Goal: Task Accomplishment & Management: Use online tool/utility

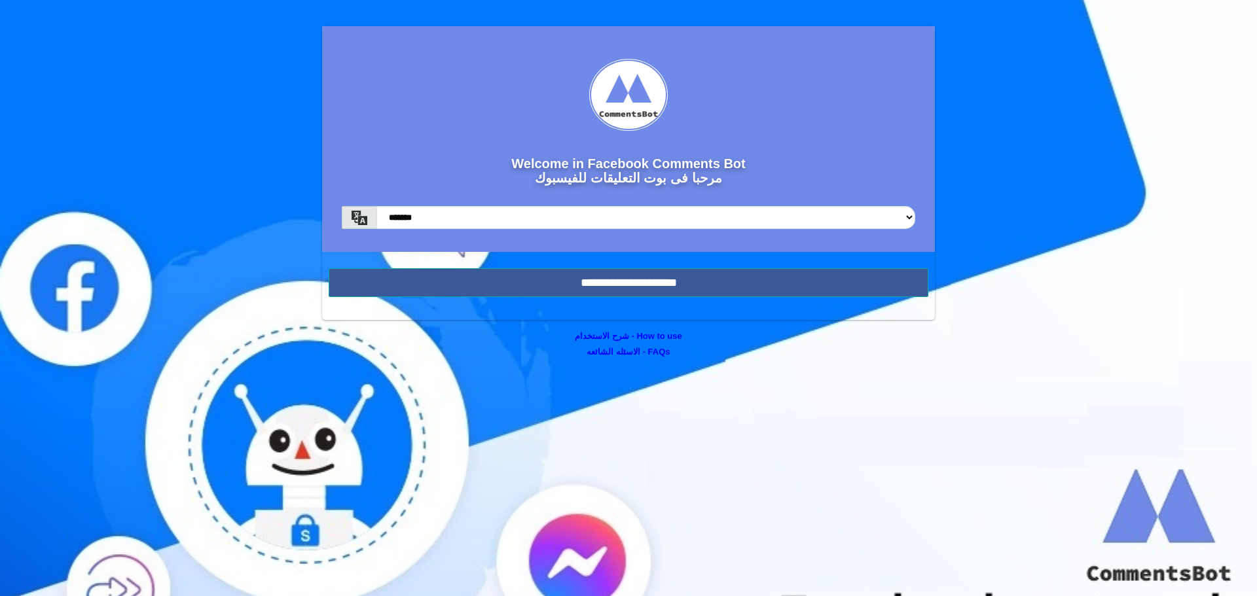
click at [740, 288] on input "**********" at bounding box center [628, 282] width 599 height 29
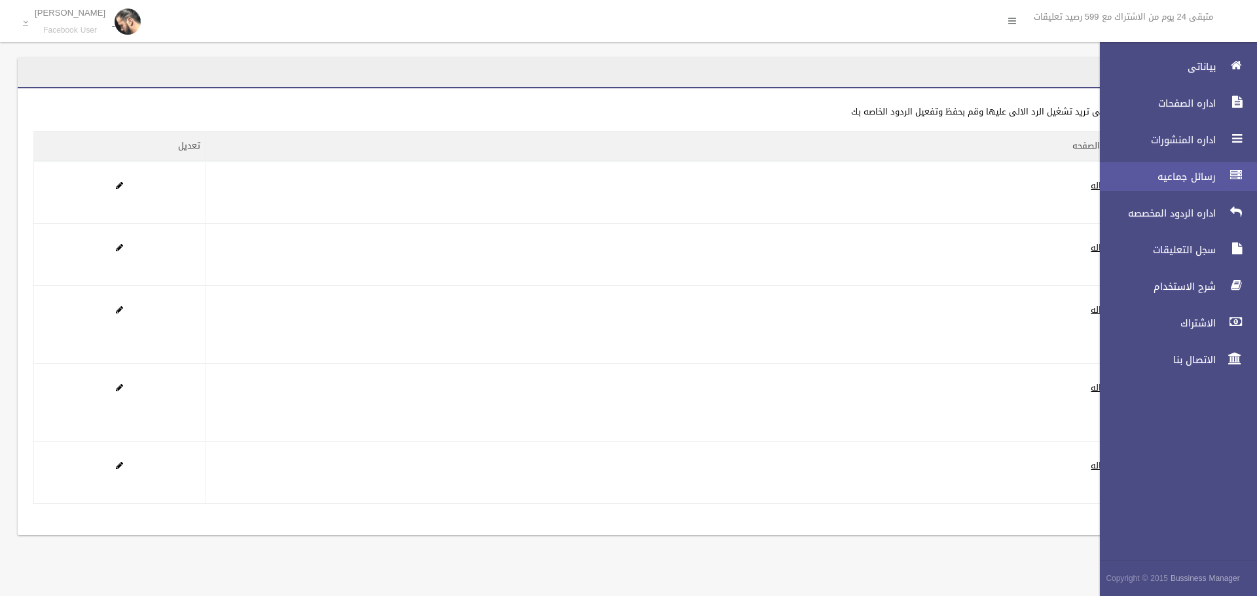
click at [1224, 168] on div at bounding box center [1235, 175] width 26 height 26
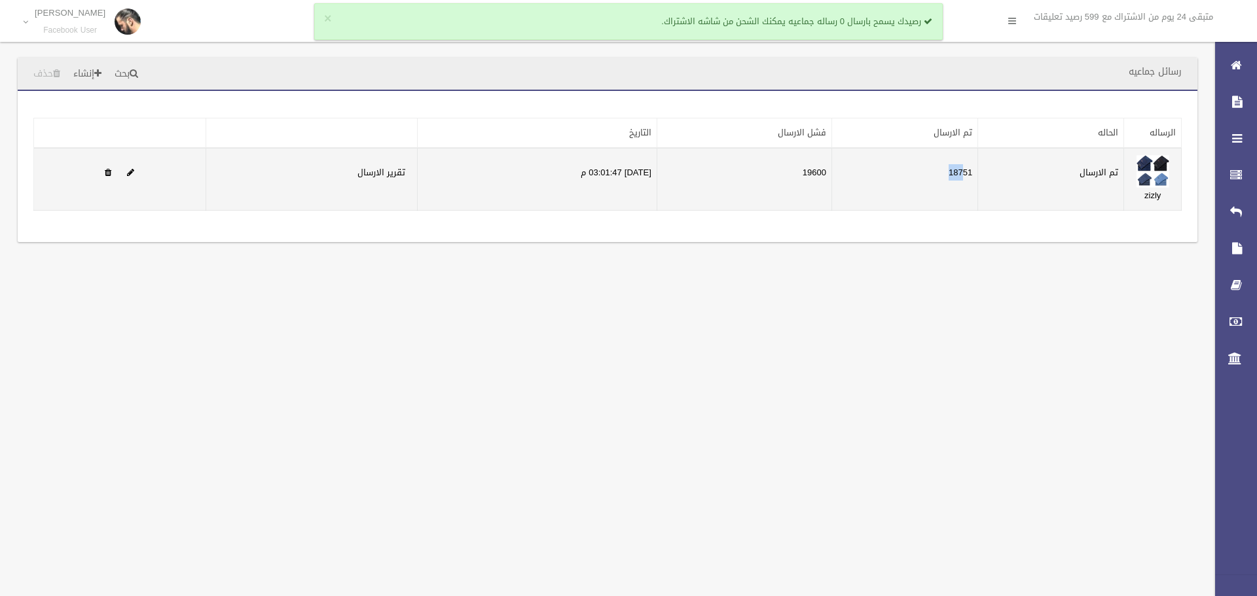
drag, startPoint x: 970, startPoint y: 173, endPoint x: 945, endPoint y: 173, distance: 24.9
click at [945, 173] on td "18751" at bounding box center [905, 179] width 146 height 63
